Goal: Information Seeking & Learning: Learn about a topic

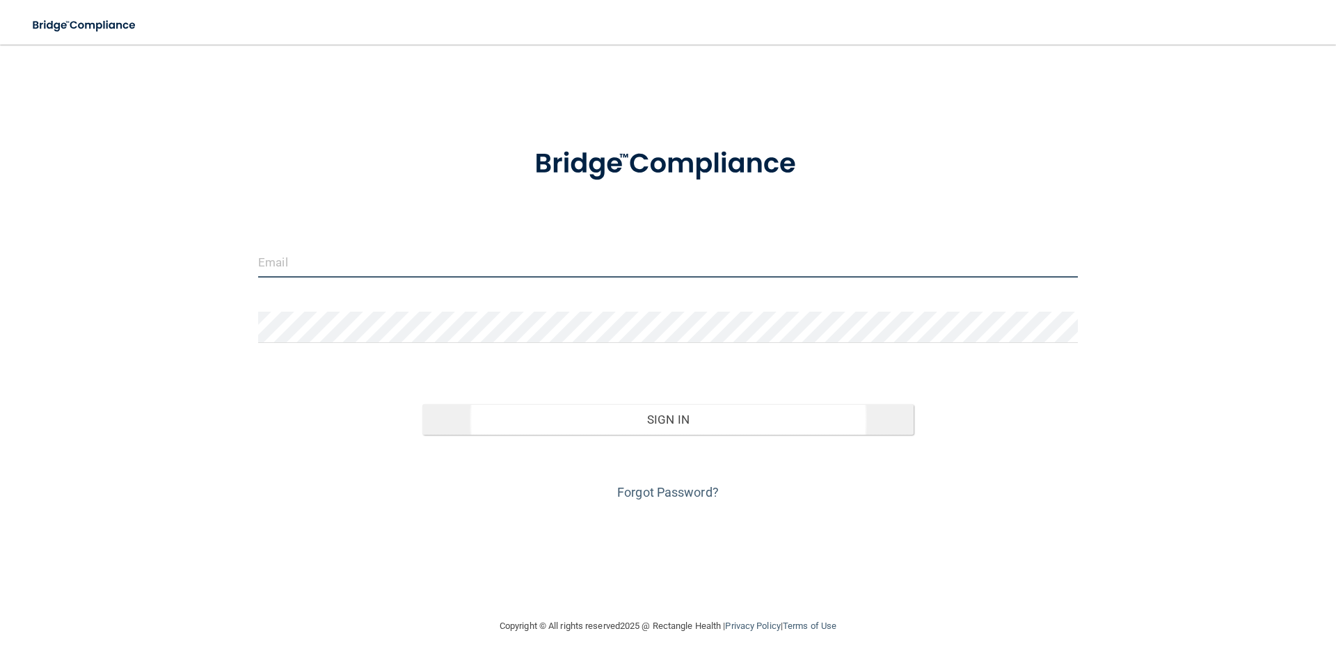
type input "[EMAIL_ADDRESS][DOMAIN_NAME]"
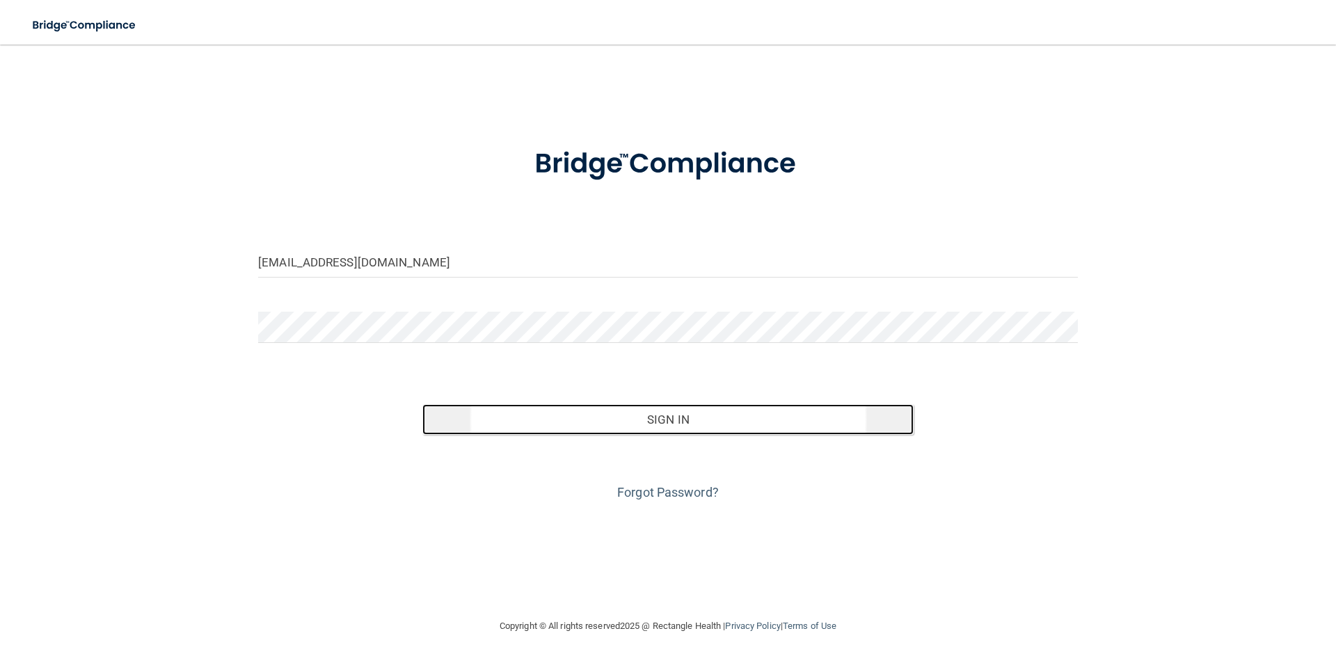
click at [631, 412] on button "Sign In" at bounding box center [668, 419] width 492 height 31
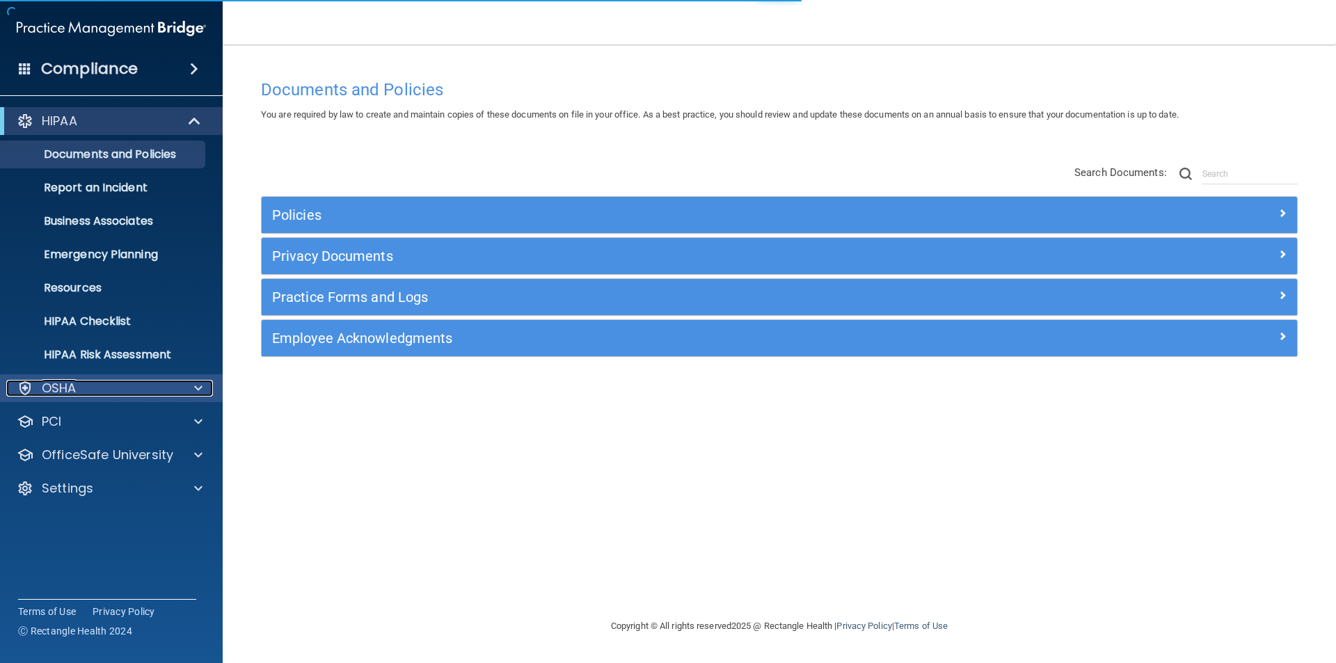
click at [103, 385] on div "OSHA" at bounding box center [92, 388] width 173 height 17
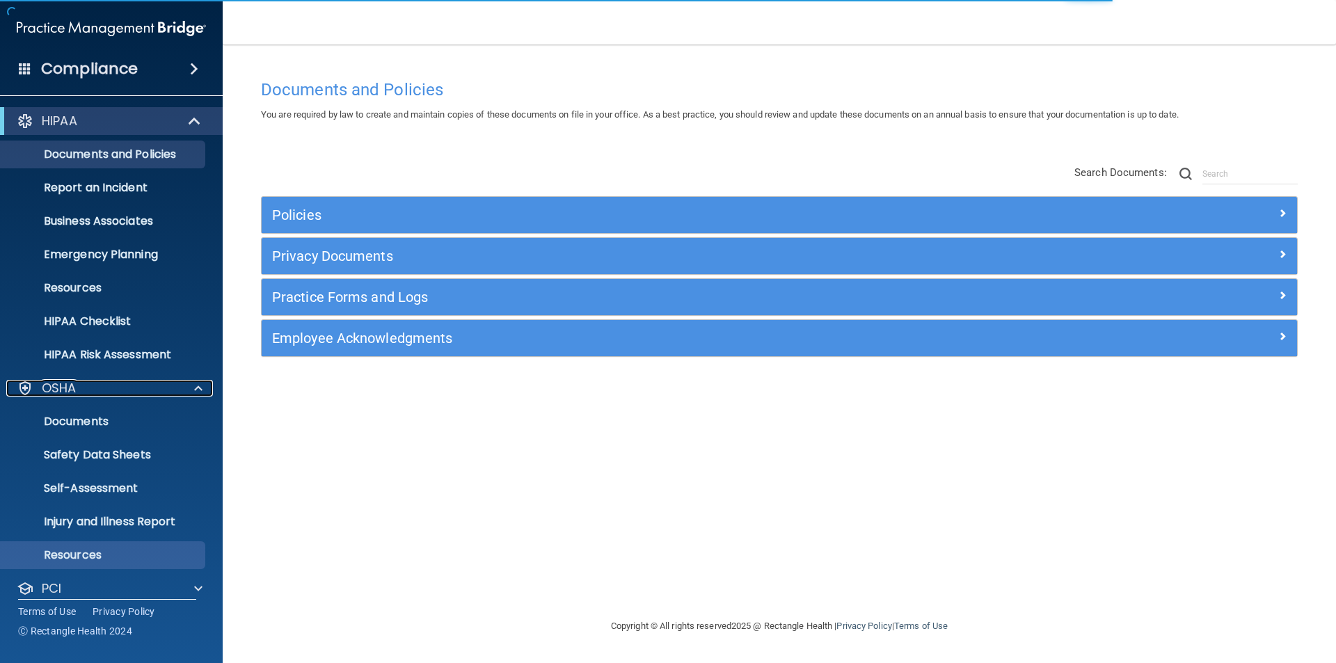
scroll to position [81, 0]
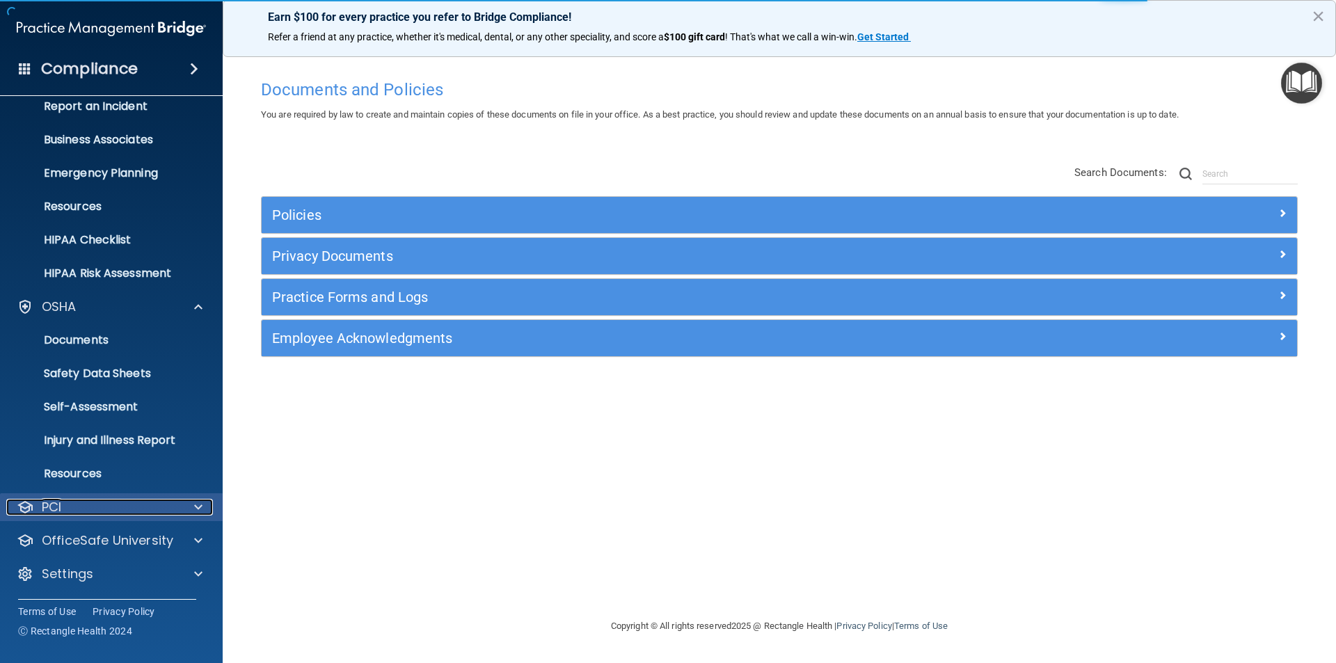
click at [125, 500] on div "PCI" at bounding box center [92, 507] width 173 height 17
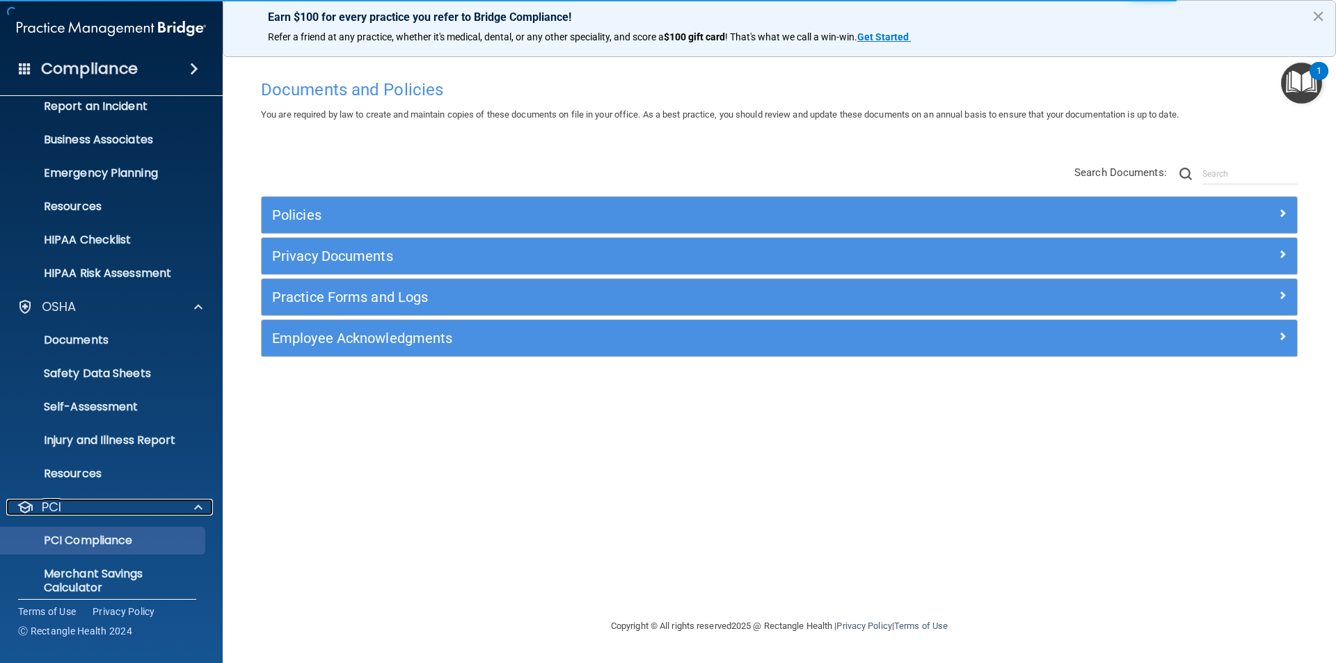
scroll to position [162, 0]
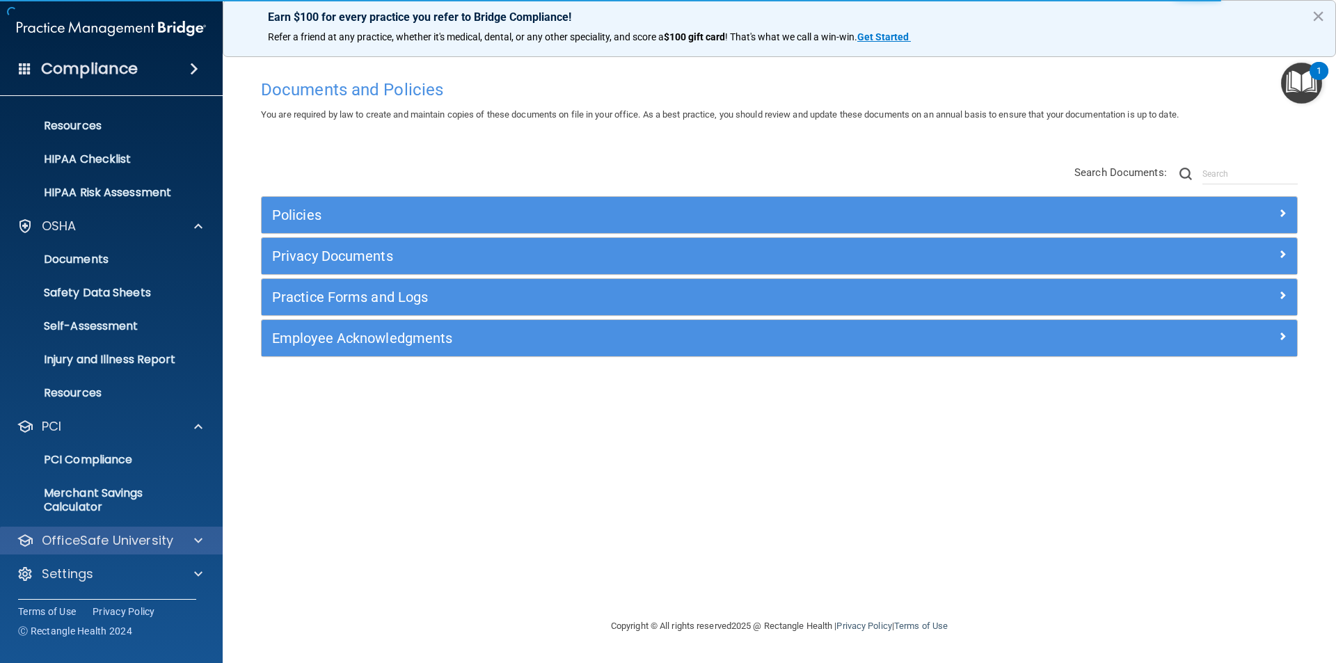
click at [152, 527] on div "OfficeSafe University" at bounding box center [111, 541] width 223 height 28
click at [187, 538] on div at bounding box center [196, 540] width 35 height 17
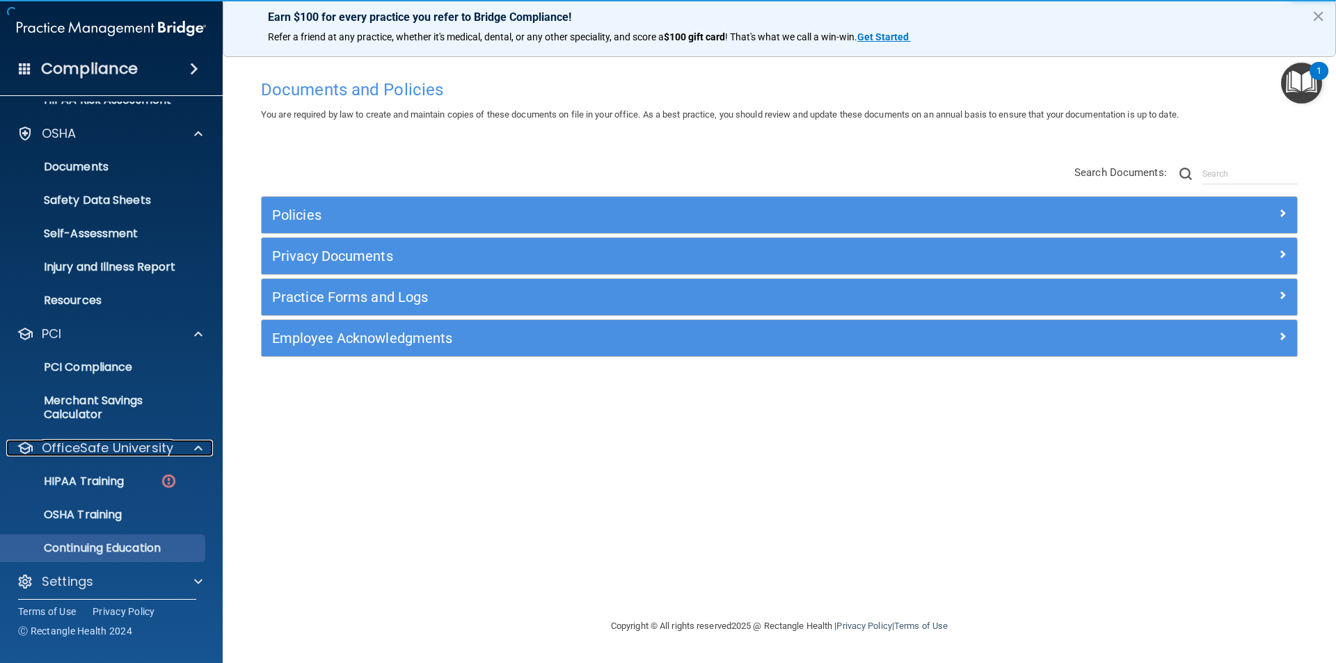
scroll to position [262, 0]
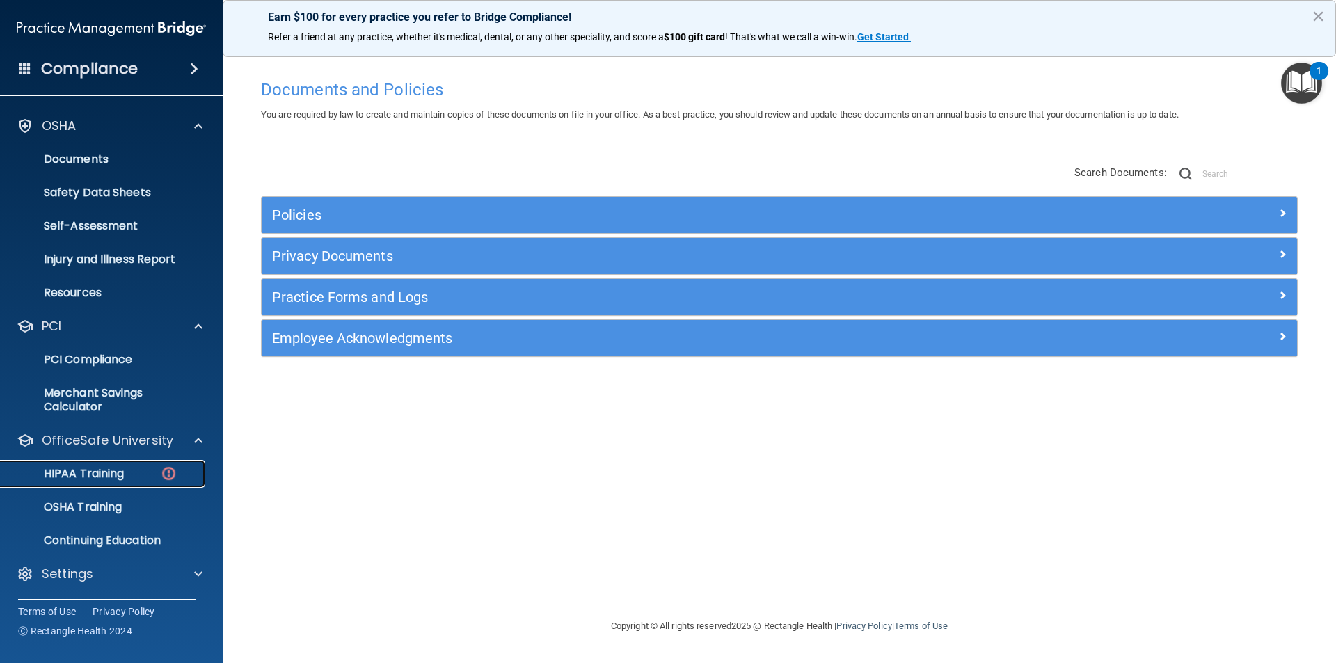
click at [143, 475] on div "HIPAA Training" at bounding box center [104, 474] width 190 height 14
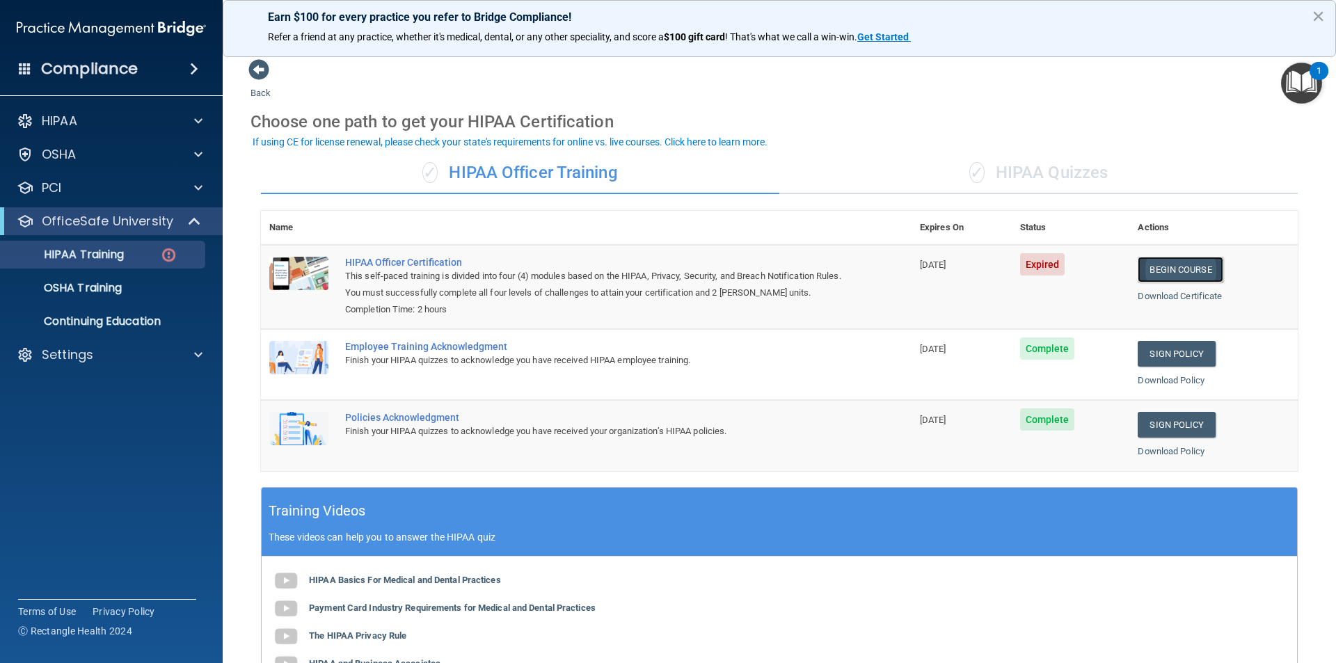
click at [1154, 268] on link "Begin Course" at bounding box center [1179, 270] width 85 height 26
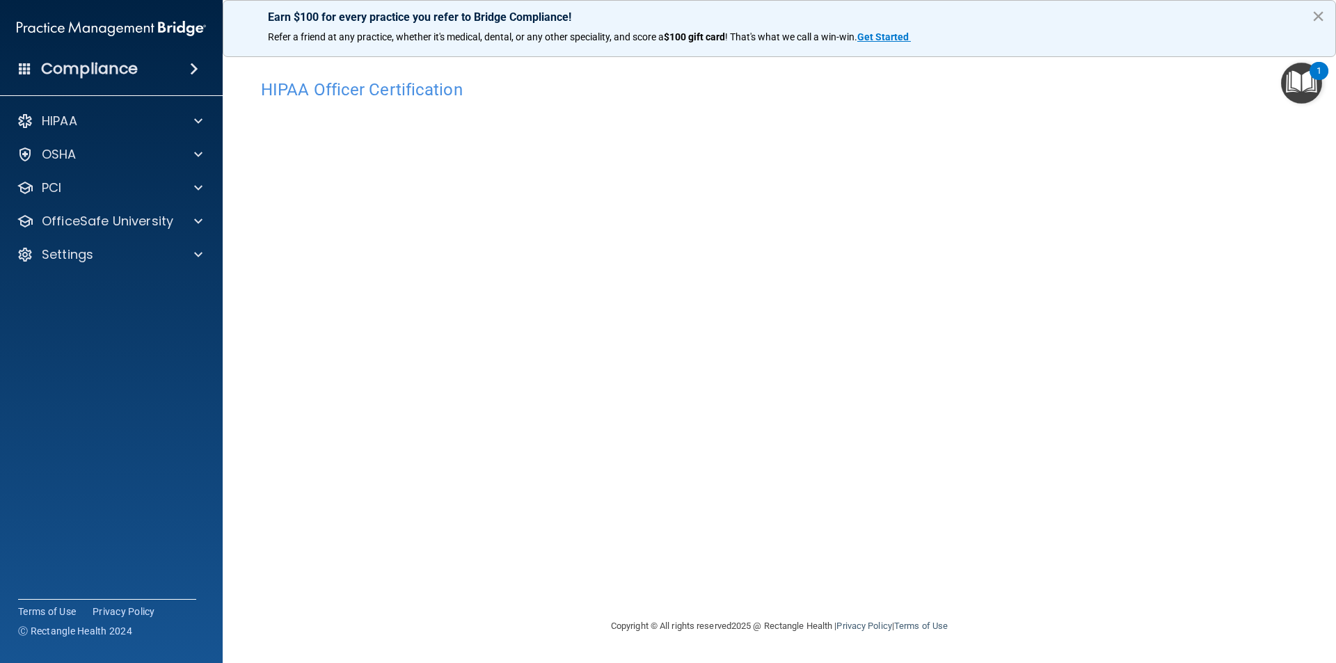
click at [1322, 15] on button "×" at bounding box center [1317, 16] width 13 height 22
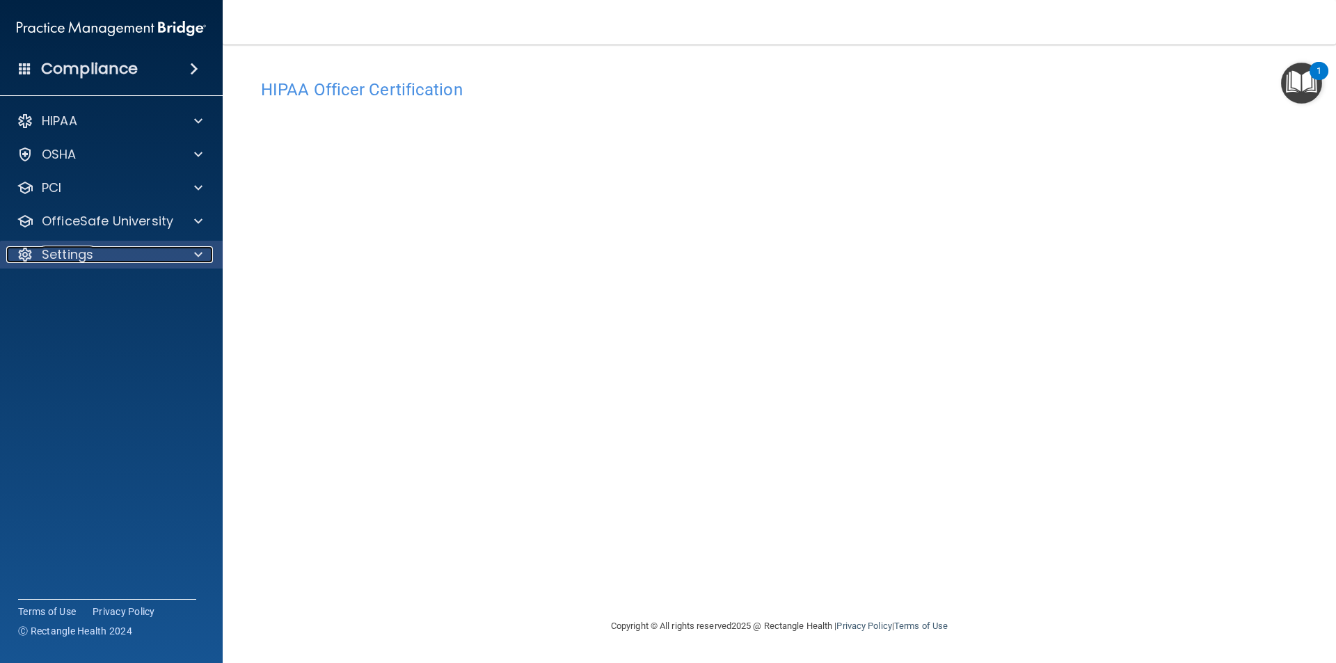
click at [190, 256] on div at bounding box center [196, 254] width 35 height 17
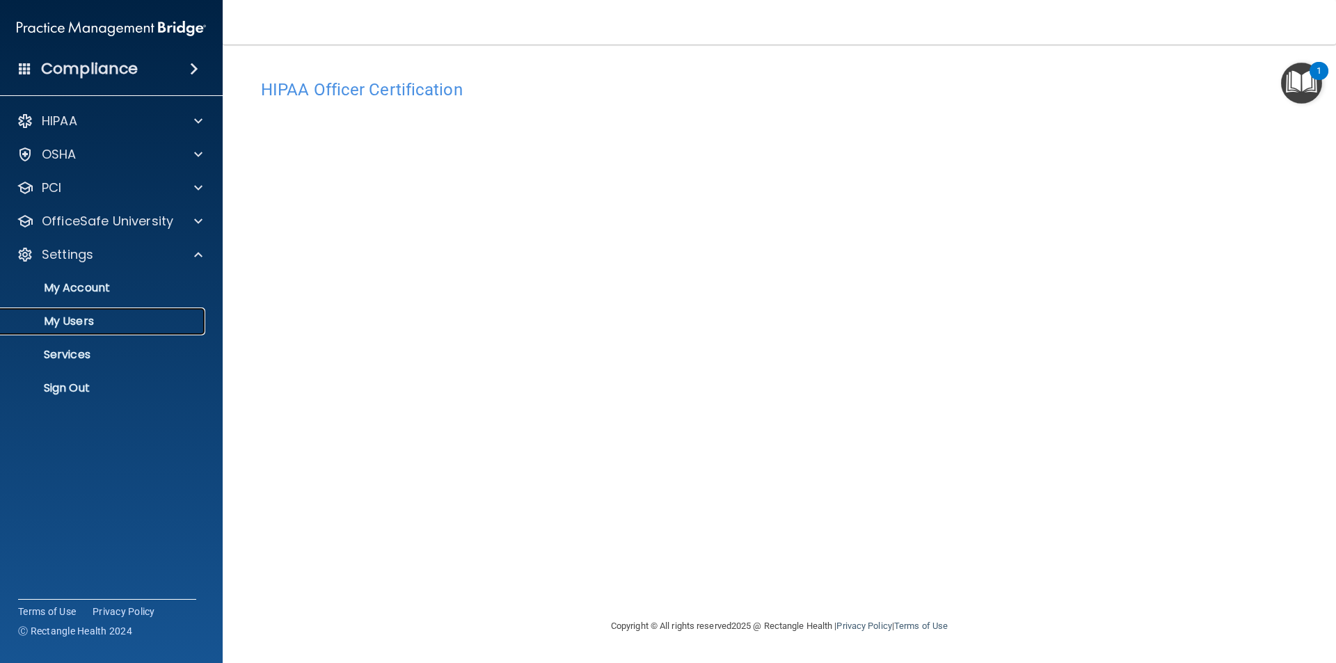
click at [79, 328] on p "My Users" at bounding box center [104, 321] width 190 height 14
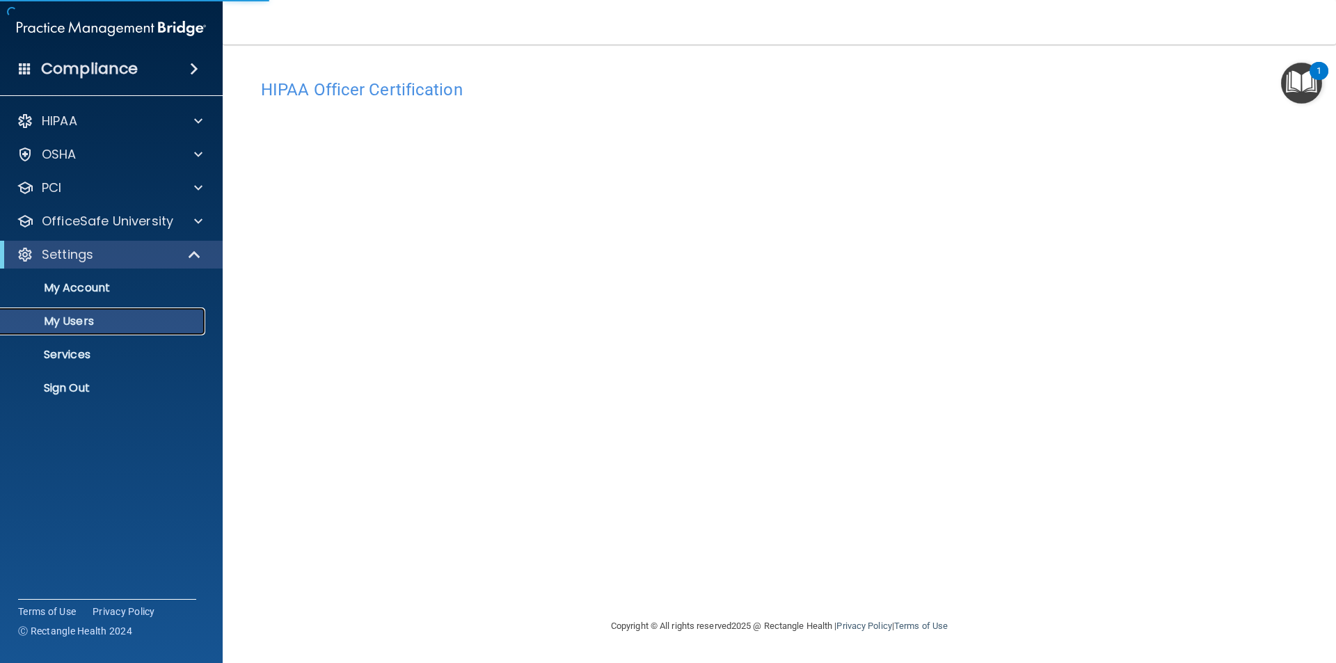
select select "20"
